Goal: Check status: Check status

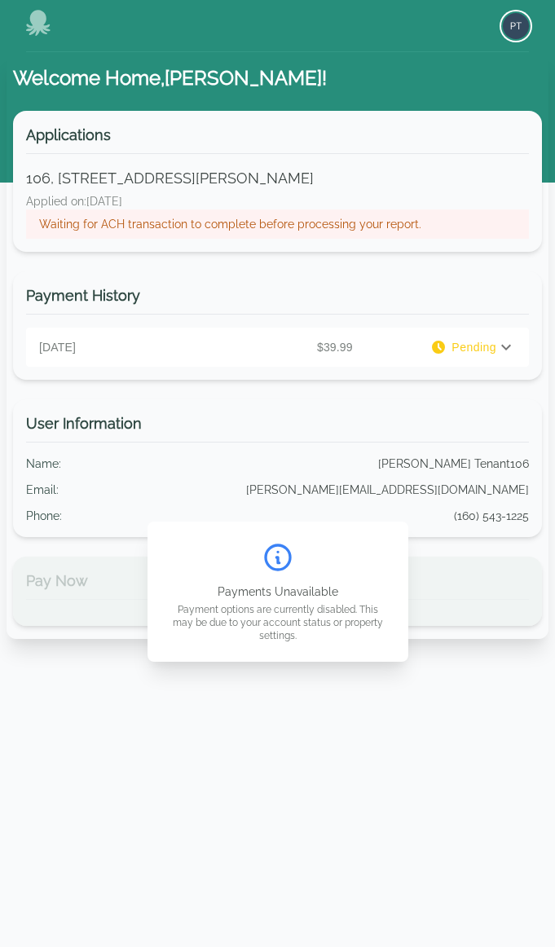
click at [519, 29] on img "button" at bounding box center [516, 26] width 26 height 26
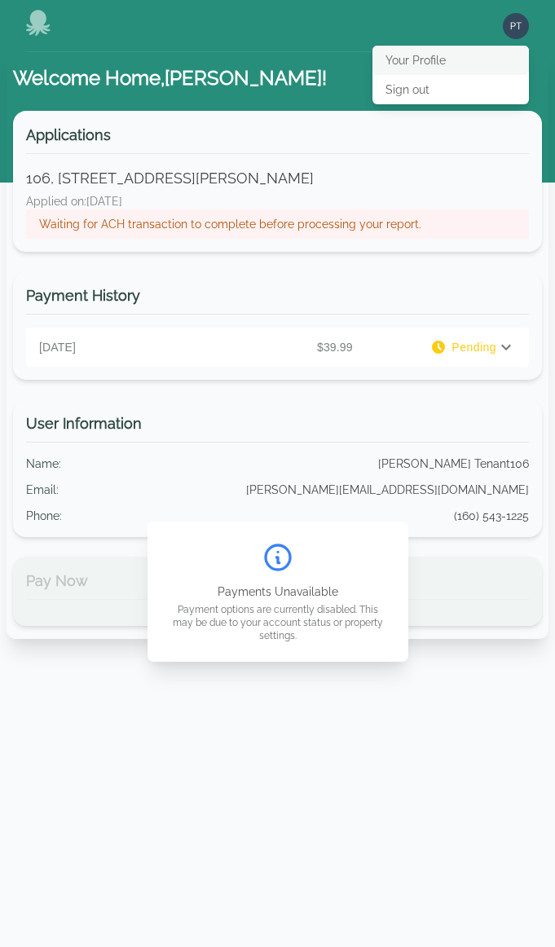
click at [454, 55] on button "Your Profile" at bounding box center [450, 60] width 156 height 29
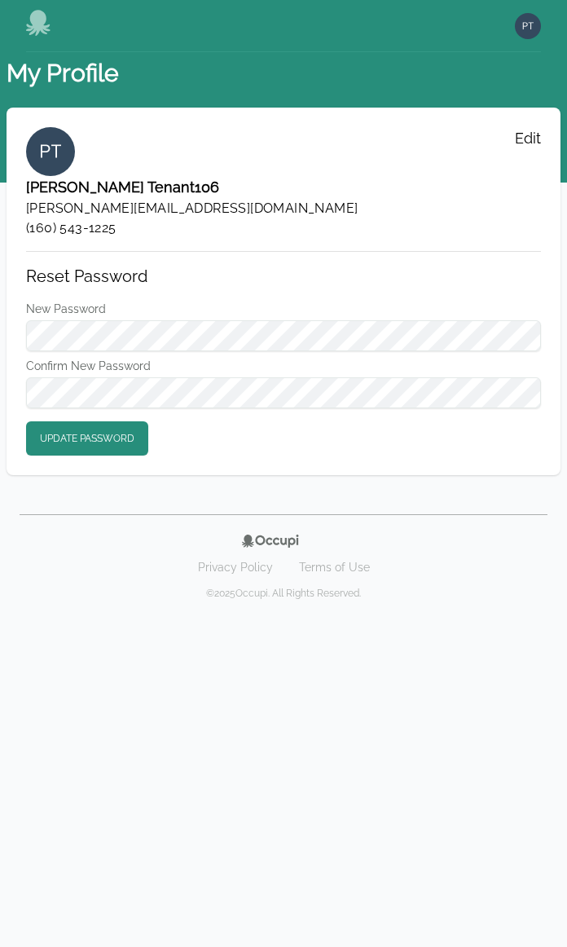
click at [42, 24] on icon at bounding box center [38, 23] width 24 height 26
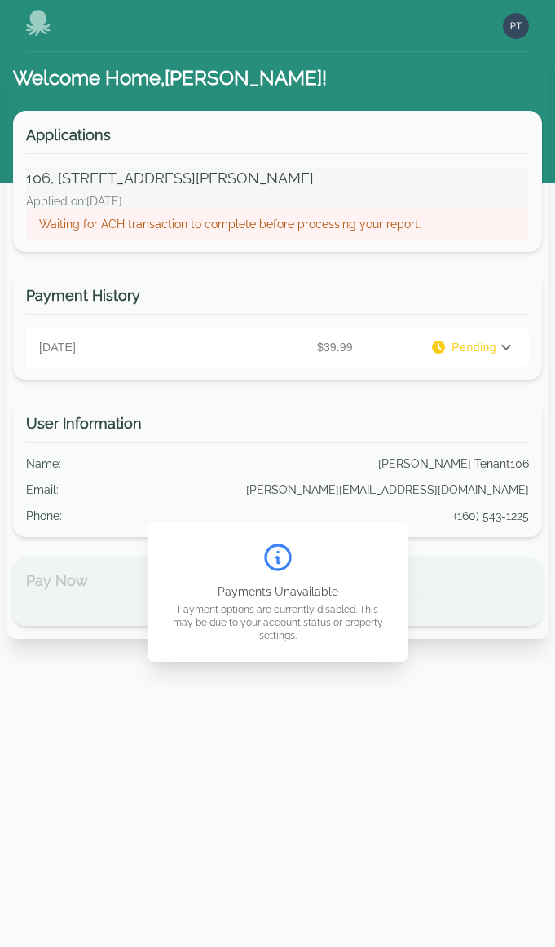
click at [305, 226] on p "Waiting for ACH transaction to complete before processing your report." at bounding box center [277, 224] width 477 height 16
click at [171, 222] on p "Waiting for ACH transaction to complete before processing your report." at bounding box center [277, 224] width 477 height 16
click at [204, 214] on div "Waiting for ACH transaction to complete before processing your report." at bounding box center [277, 223] width 503 height 29
click at [218, 222] on p "Waiting for ACH transaction to complete before processing your report." at bounding box center [277, 224] width 477 height 16
click at [508, 349] on icon at bounding box center [506, 347] width 20 height 20
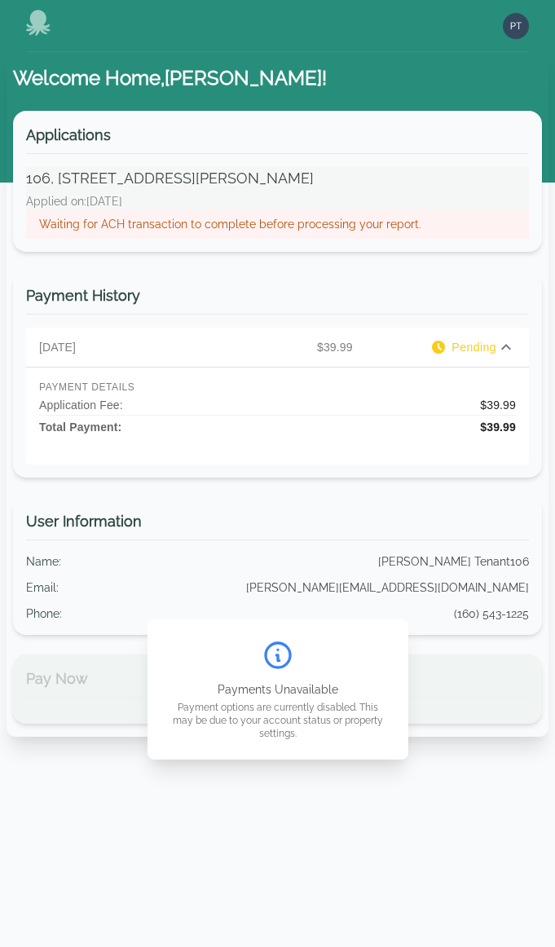
click at [425, 226] on p "Waiting for ACH transaction to complete before processing your report." at bounding box center [277, 224] width 477 height 16
drag, startPoint x: 408, startPoint y: 222, endPoint x: 54, endPoint y: 216, distance: 354.5
click at [54, 216] on p "Waiting for ACH transaction to complete before processing your report." at bounding box center [277, 224] width 477 height 16
drag, startPoint x: 39, startPoint y: 225, endPoint x: 401, endPoint y: 231, distance: 361.9
click at [401, 231] on p "Waiting for ACH transaction to complete before processing your report." at bounding box center [277, 224] width 477 height 16
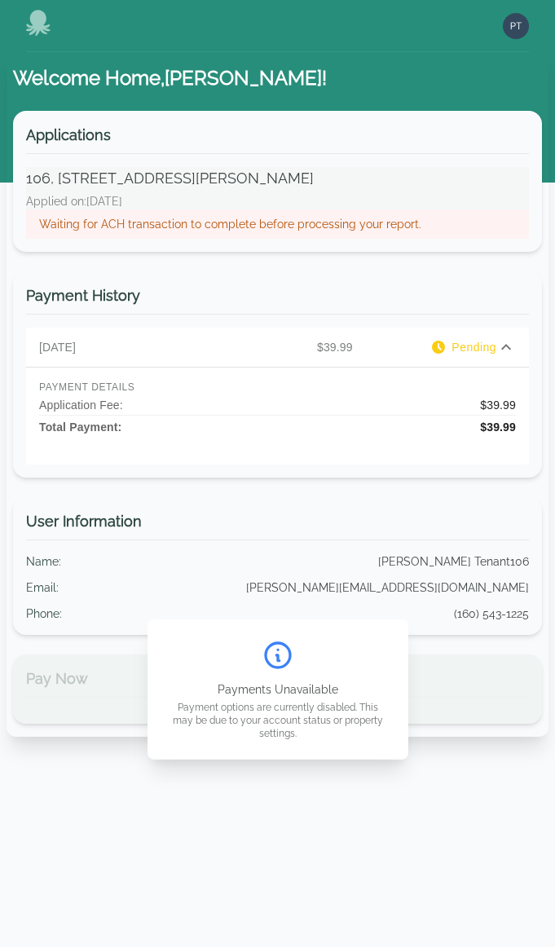
click at [401, 231] on p "Waiting for ACH transaction to complete before processing your report." at bounding box center [277, 224] width 477 height 16
drag, startPoint x: 417, startPoint y: 229, endPoint x: 41, endPoint y: 230, distance: 376.5
click at [41, 230] on p "Waiting for ACH transaction to complete before processing your report." at bounding box center [277, 224] width 477 height 16
copy p "Waiting for ACH transaction to complete before processing your report."
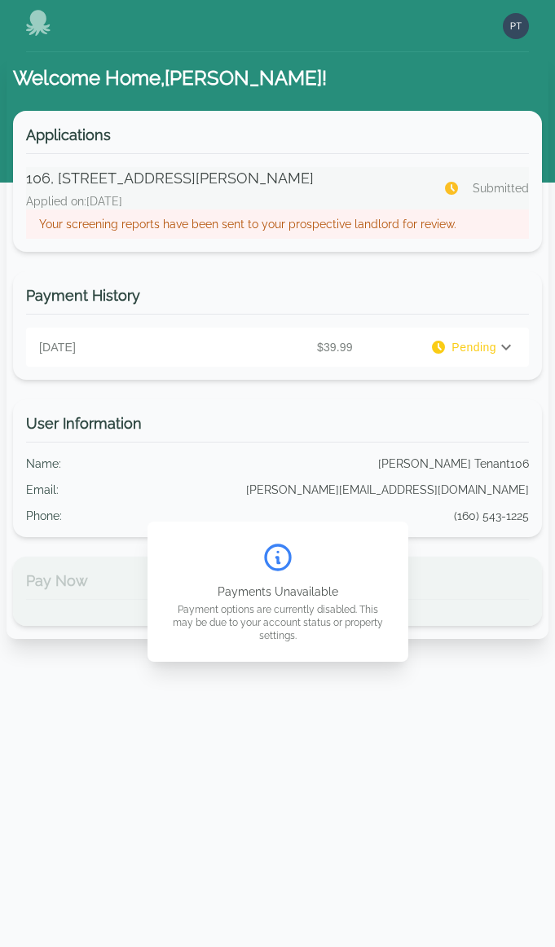
click at [167, 221] on p "Your screening reports have been sent to your prospective landlord for review." at bounding box center [277, 224] width 477 height 16
